Goal: Communication & Community: Ask a question

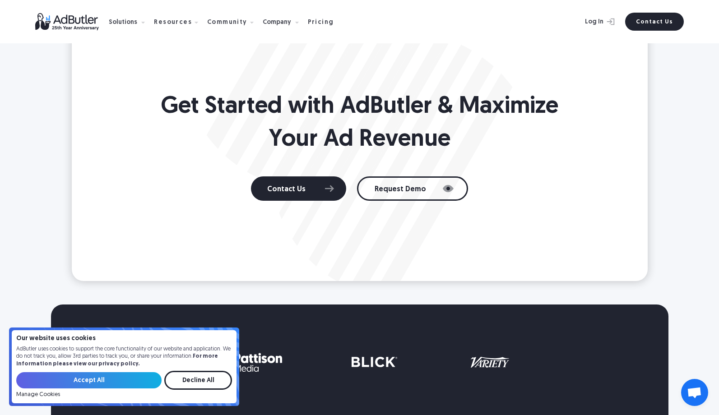
scroll to position [784, 0]
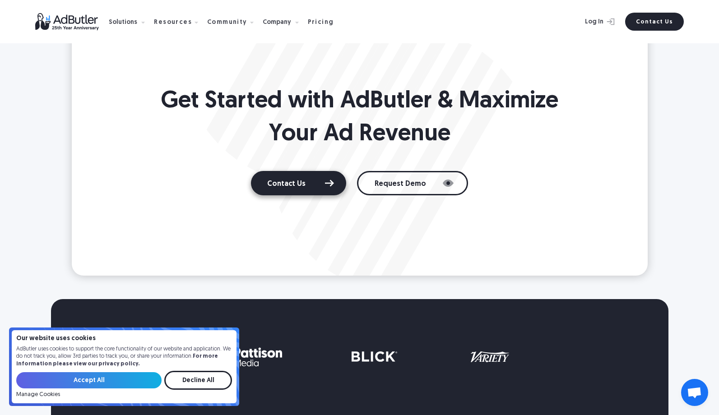
click at [328, 182] on link "Contact Us" at bounding box center [298, 183] width 95 height 24
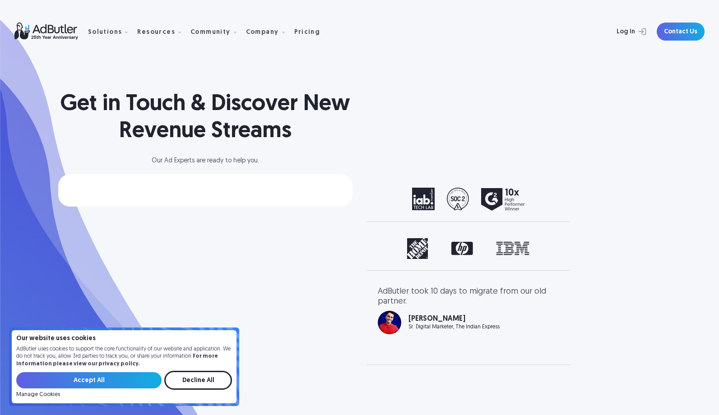
select select "[GEOGRAPHIC_DATA]"
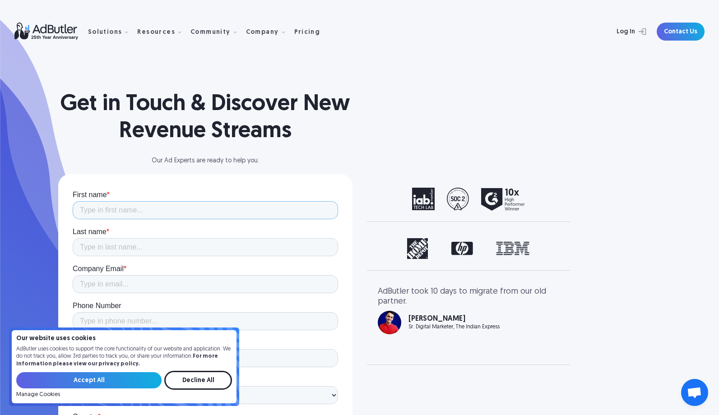
click at [147, 208] on input "First name *" at bounding box center [204, 210] width 265 height 18
type input "Missy"
type input "Justice"
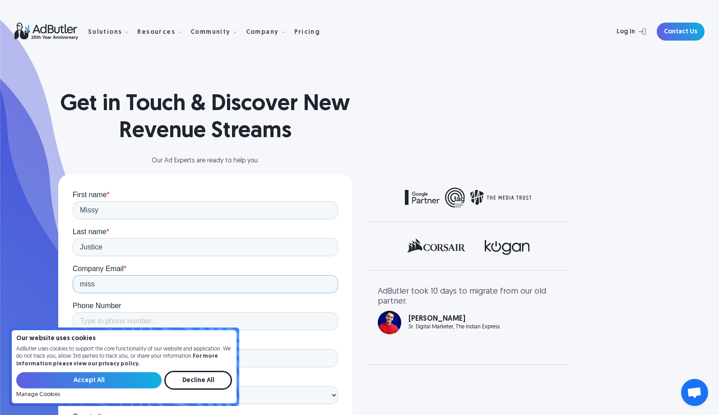
type input "[EMAIL_ADDRESS][DOMAIN_NAME]"
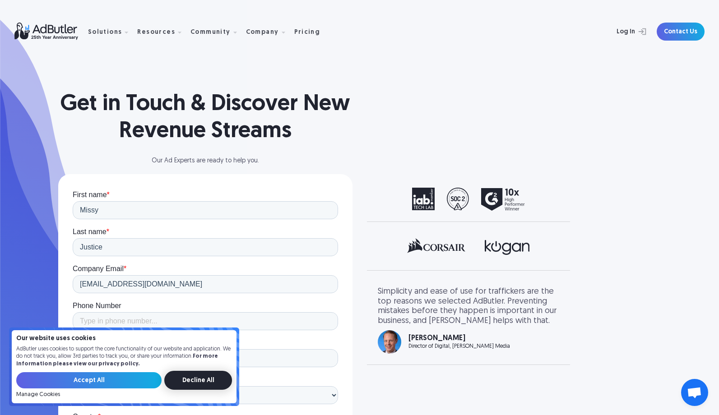
drag, startPoint x: 207, startPoint y: 380, endPoint x: 134, endPoint y: 189, distance: 203.9
click at [207, 380] on input "Decline All" at bounding box center [198, 380] width 68 height 19
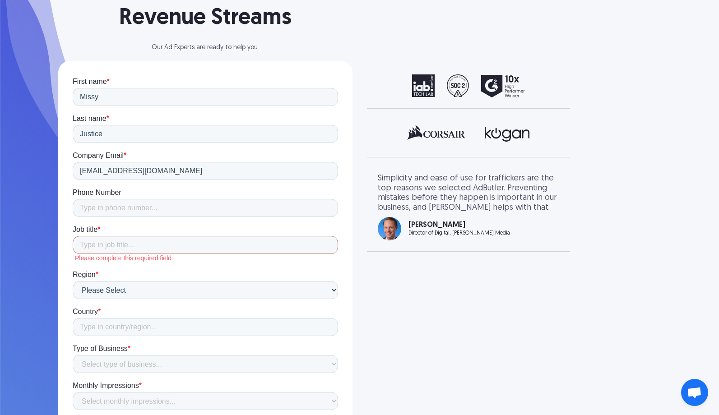
scroll to position [122, 0]
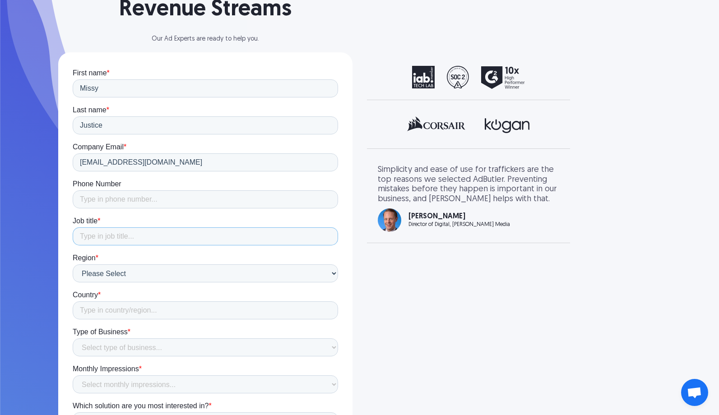
click at [130, 240] on input "Job title *" at bounding box center [204, 237] width 265 height 18
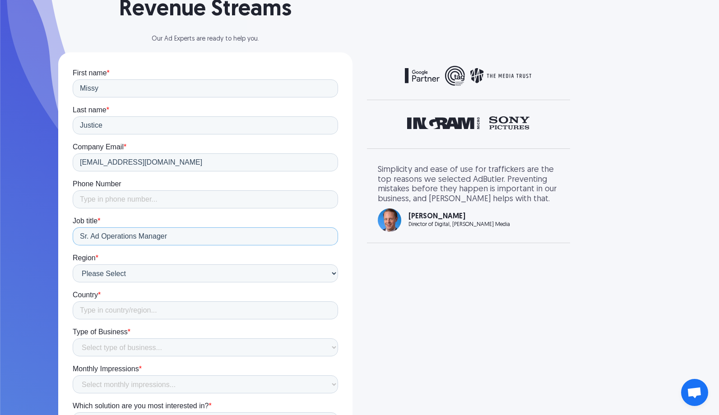
type input "Sr. Ad Operations Manager"
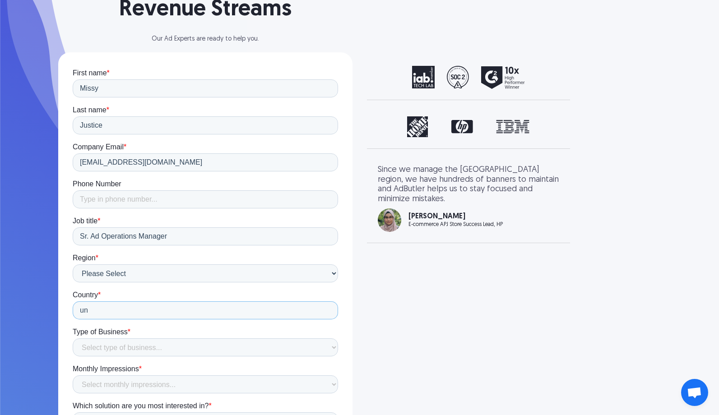
type input "u"
type input "[GEOGRAPHIC_DATA]"
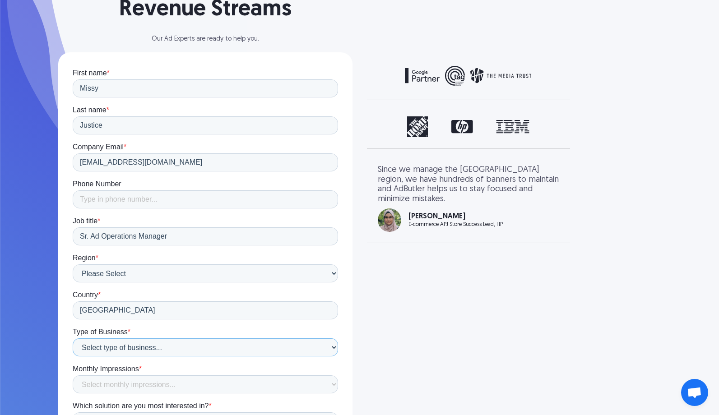
click at [155, 349] on select "Select type of business... Publisher Advertiser Brand Agency Network SSP DSP Ex…" at bounding box center [204, 348] width 265 height 18
select select "Publisher"
click at [72, 339] on select "Select type of business... Publisher Advertiser Brand Agency Network SSP DSP Ex…" at bounding box center [204, 348] width 265 height 18
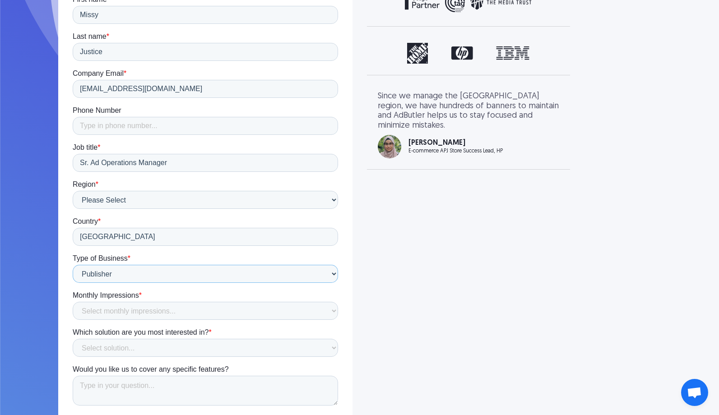
scroll to position [245, 0]
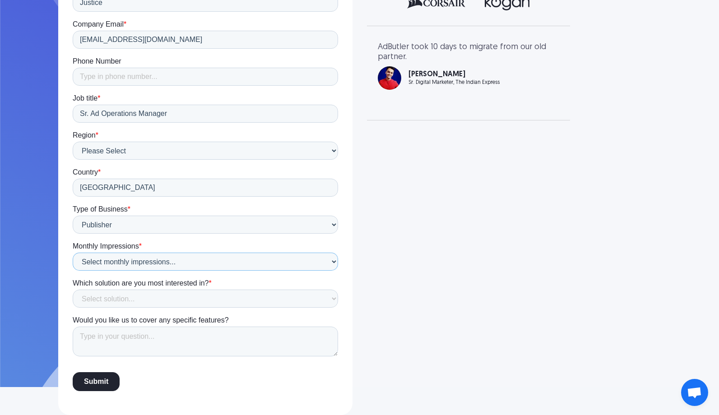
click at [130, 262] on select "Select monthly impressions... Less than 1 million 1 - 10 million 10 - 100 milli…" at bounding box center [204, 262] width 265 height 18
select select "1 - 10 million"
click at [72, 271] on select "Select monthly impressions... Less than 1 million 1 - 10 million 10 - 100 milli…" at bounding box center [204, 262] width 265 height 18
click at [127, 299] on select "Select solution... Display Ad Server Supply-Side Programmatic Video Ad Server M…" at bounding box center [204, 299] width 265 height 18
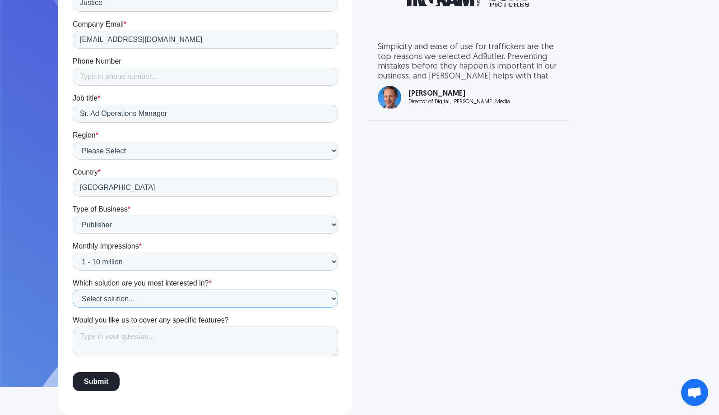
select select "Self- Serve Marketplace"
click at [72, 308] on select "Select solution... Display Ad Server Supply-Side Programmatic Video Ad Server M…" at bounding box center [204, 299] width 265 height 18
click at [142, 330] on textarea "Would you like us to cover any specific features?" at bounding box center [204, 342] width 265 height 30
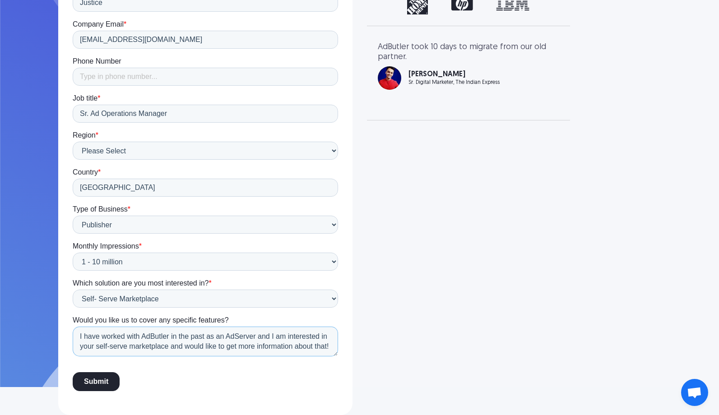
scroll to position [14, 0]
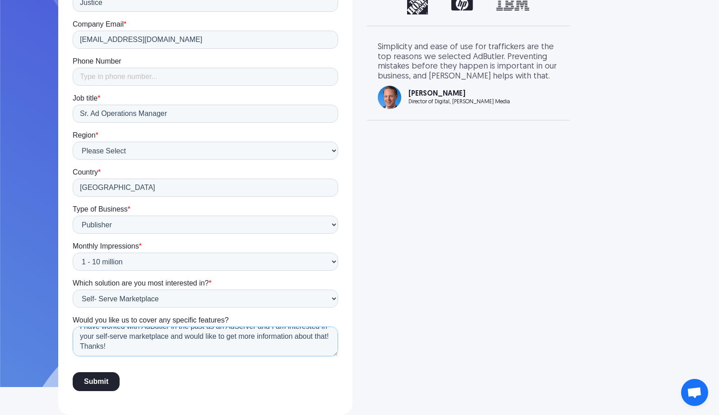
type textarea "I have worked with AdButler in the past as an AdServer and I am interested in y…"
click at [91, 389] on input "Submit" at bounding box center [95, 381] width 47 height 19
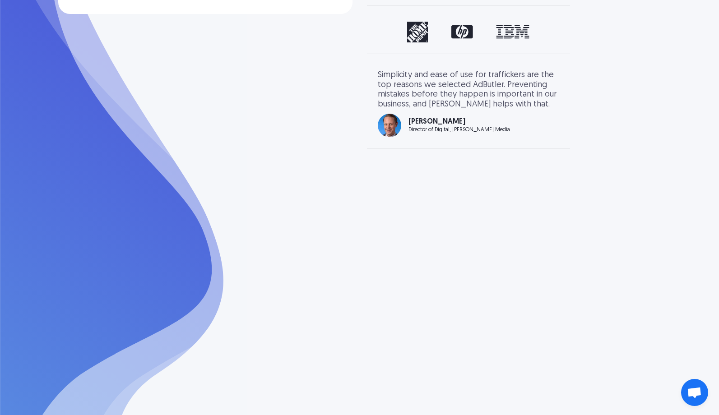
scroll to position [0, 0]
